Goal: Task Accomplishment & Management: Manage account settings

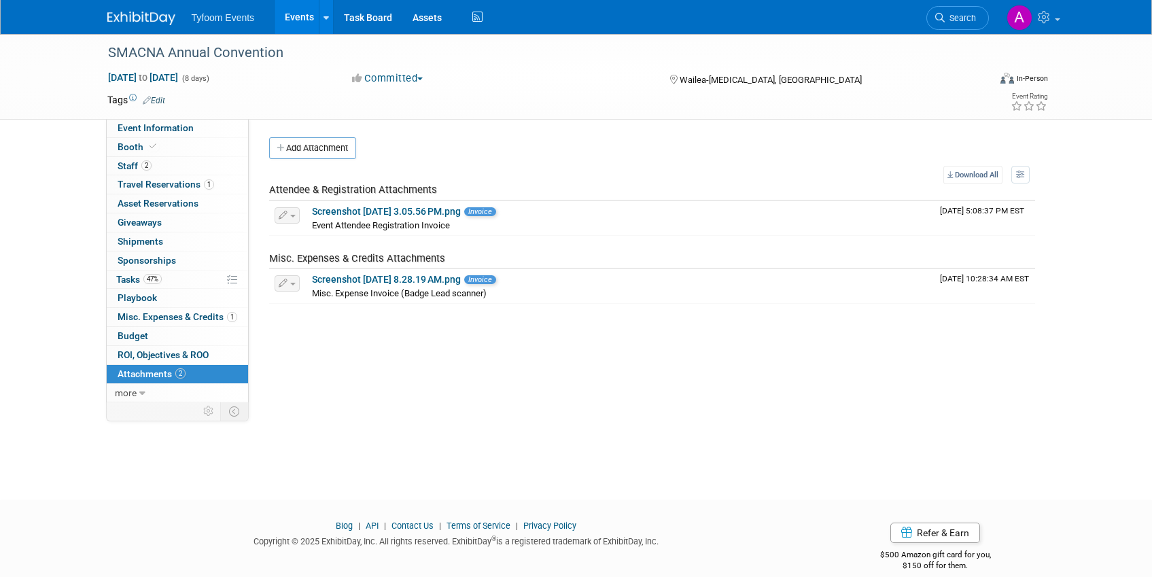
click at [294, 21] on link "Events" at bounding box center [300, 17] width 50 height 34
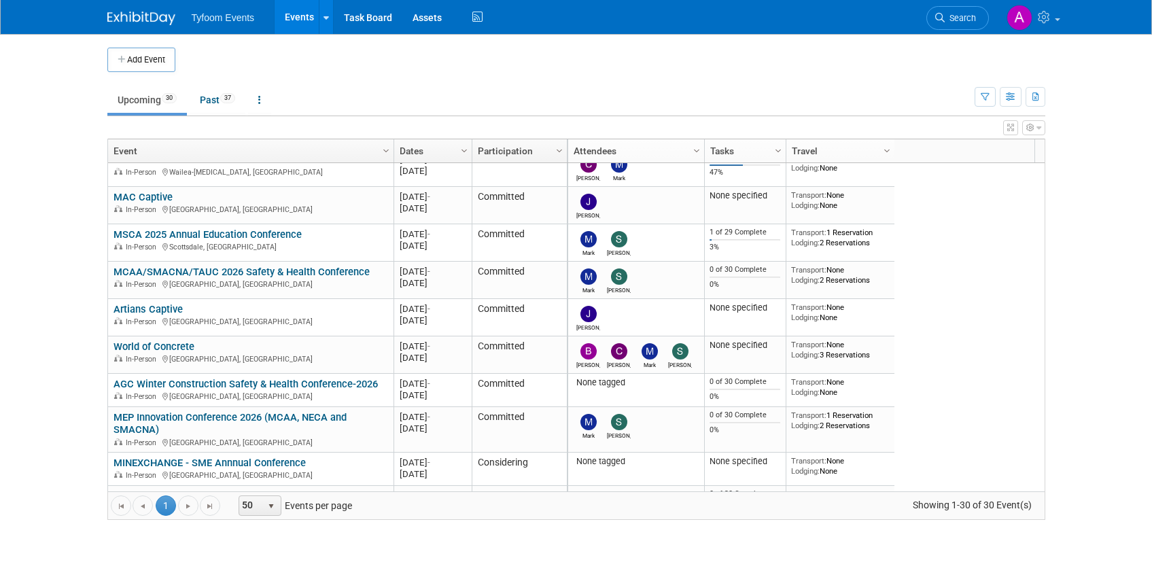
scroll to position [245, 0]
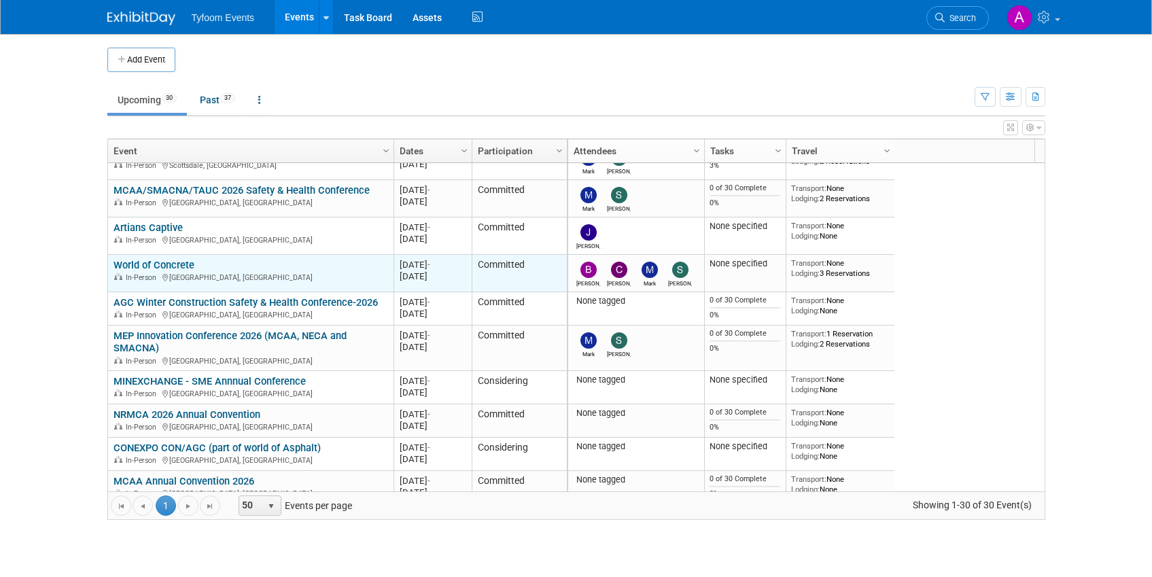
click at [160, 267] on link "World of Concrete" at bounding box center [154, 265] width 81 height 12
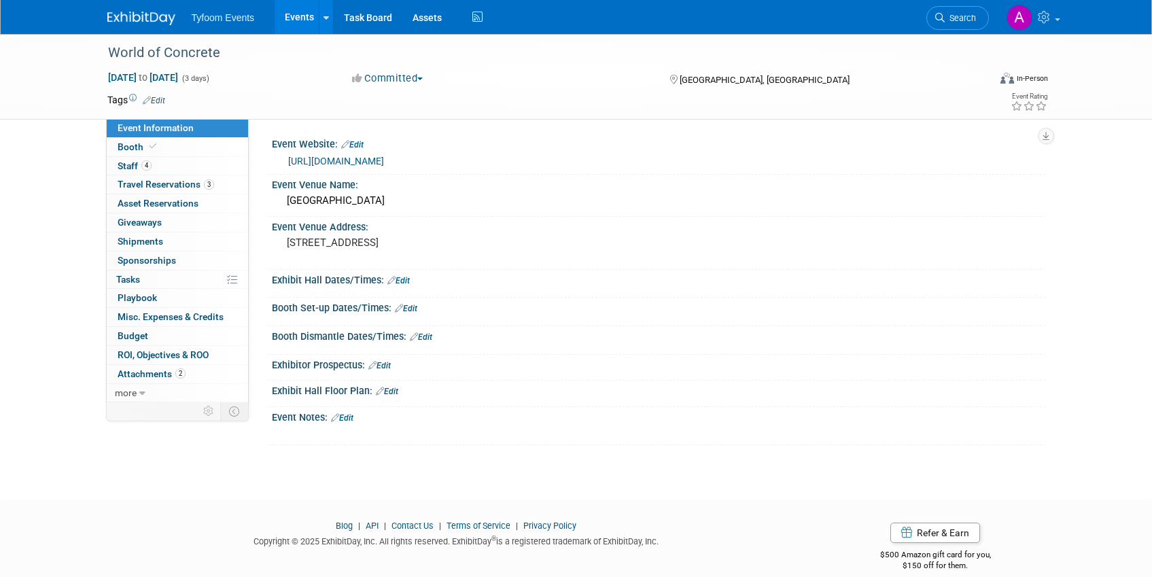
click at [343, 419] on link "Edit" at bounding box center [342, 418] width 22 height 10
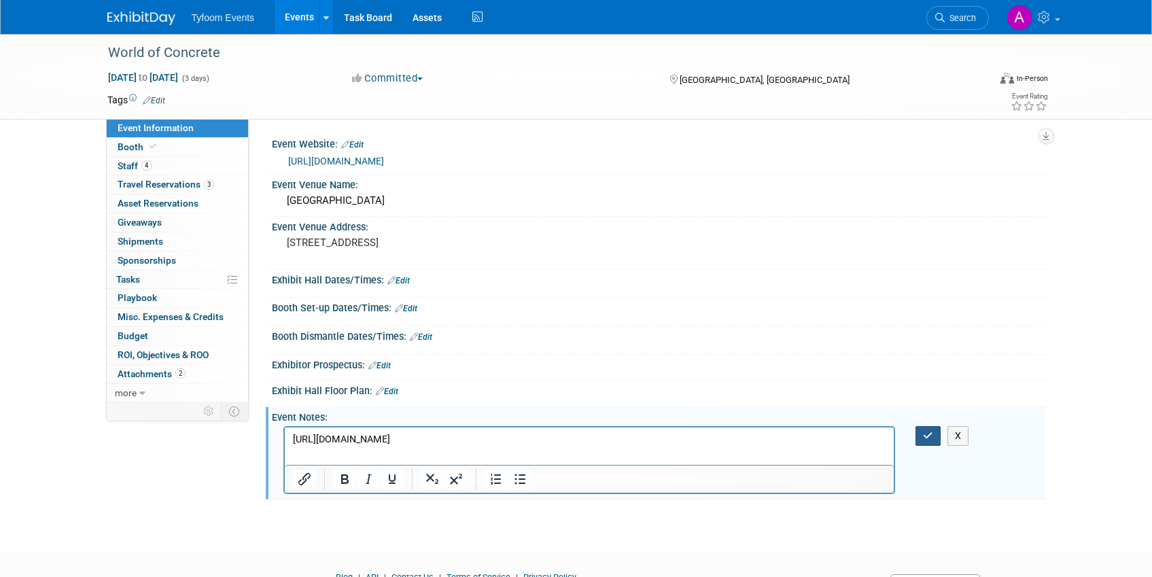
click at [933, 440] on icon "button" at bounding box center [928, 436] width 10 height 10
